Goal: Navigation & Orientation: Find specific page/section

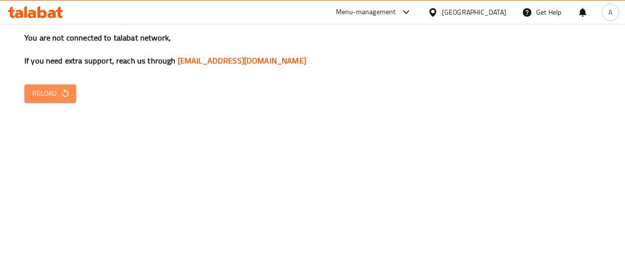
click at [54, 94] on span "Reload" at bounding box center [50, 93] width 36 height 12
click at [412, 10] on icon at bounding box center [406, 12] width 12 height 12
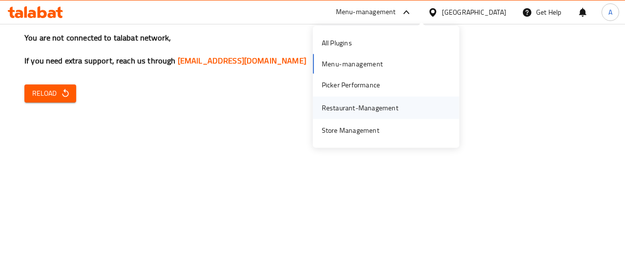
click at [414, 105] on div "Restaurant-Management" at bounding box center [386, 107] width 147 height 22
